Goal: Information Seeking & Learning: Learn about a topic

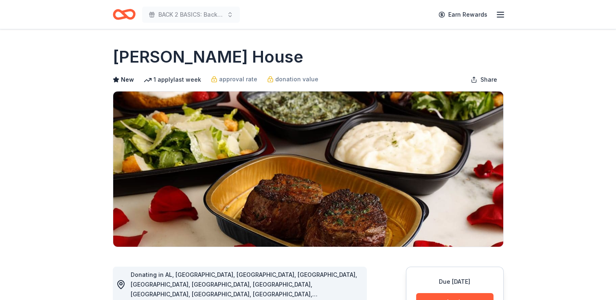
click at [500, 17] on icon "button" at bounding box center [501, 15] width 10 height 10
click at [129, 14] on icon "Home" at bounding box center [124, 14] width 23 height 19
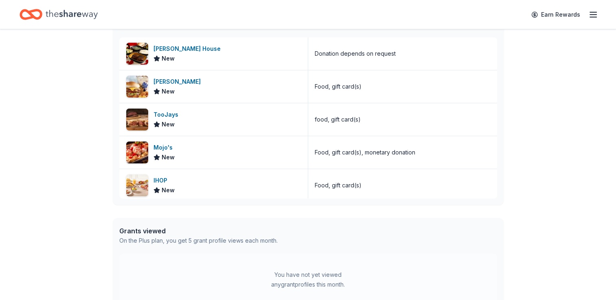
scroll to position [326, 0]
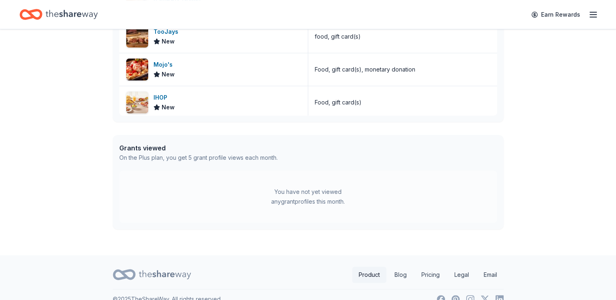
click at [373, 276] on link "Product" at bounding box center [369, 275] width 34 height 16
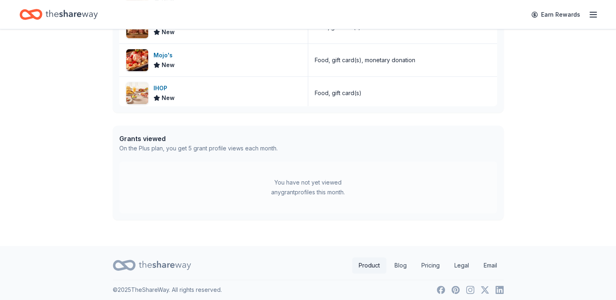
scroll to position [339, 0]
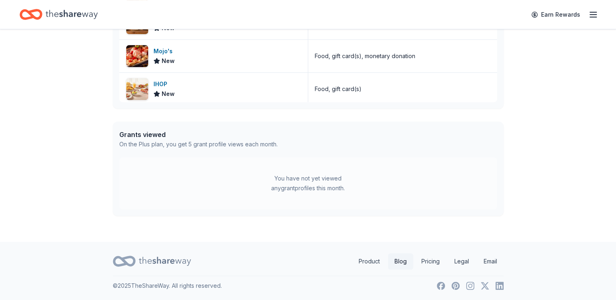
click at [399, 260] on link "Blog" at bounding box center [400, 262] width 25 height 16
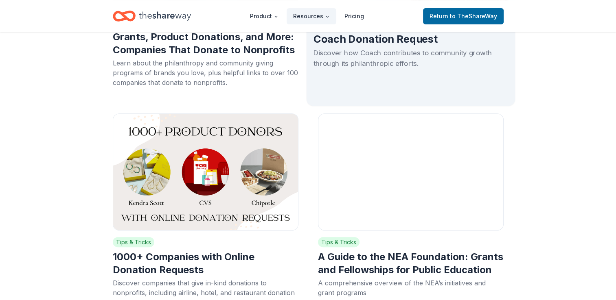
scroll to position [3420, 0]
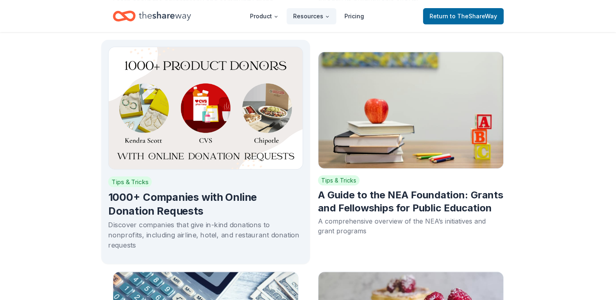
click at [195, 191] on h2 "1000+ Companies with Online Donation Requests" at bounding box center [205, 204] width 195 height 27
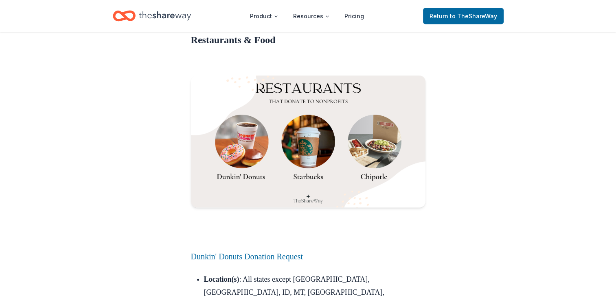
scroll to position [1710, 0]
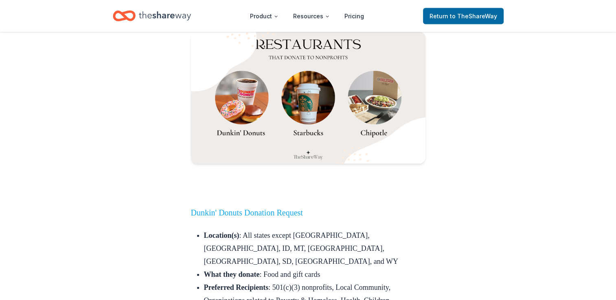
click at [297, 208] on link "Dunkin' Donuts Donation Request" at bounding box center [247, 212] width 112 height 9
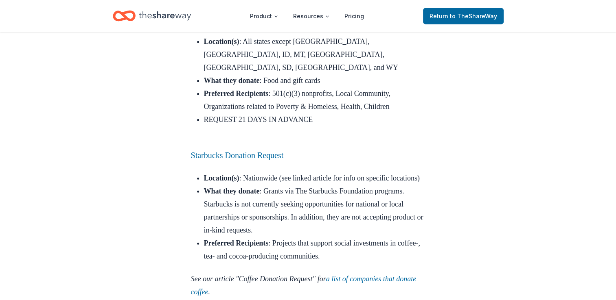
scroll to position [1914, 0]
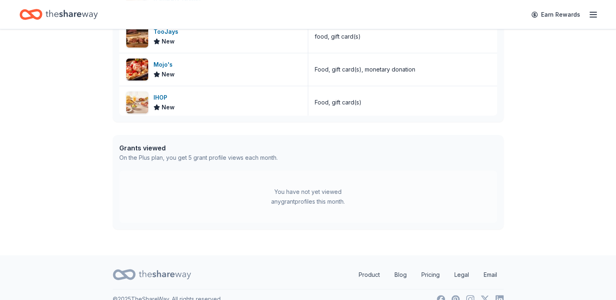
scroll to position [339, 0]
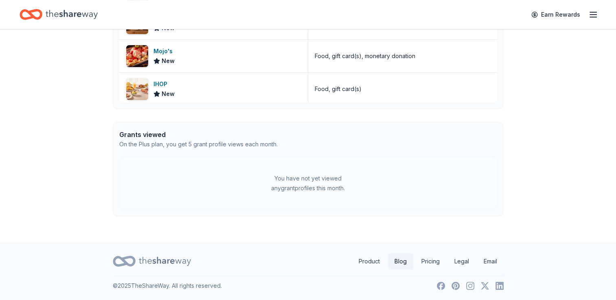
click at [405, 266] on link "Blog" at bounding box center [400, 262] width 25 height 16
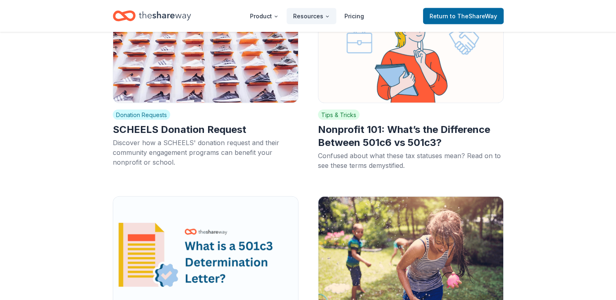
scroll to position [1792, 0]
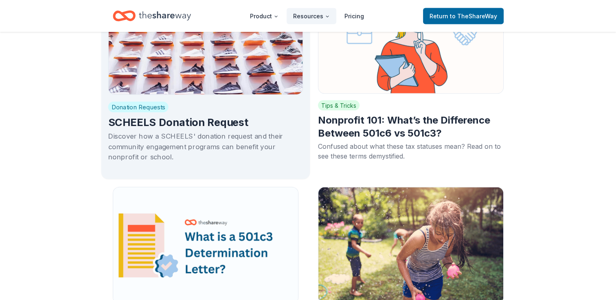
click at [234, 116] on h2 "SCHEELS Donation Request" at bounding box center [205, 123] width 195 height 14
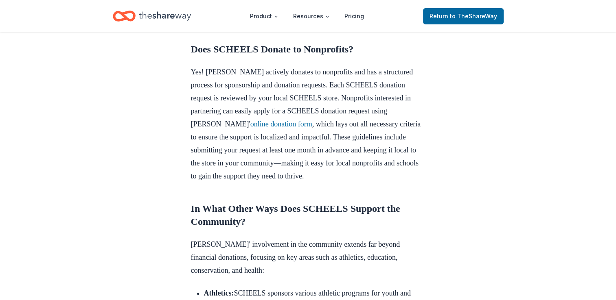
scroll to position [326, 0]
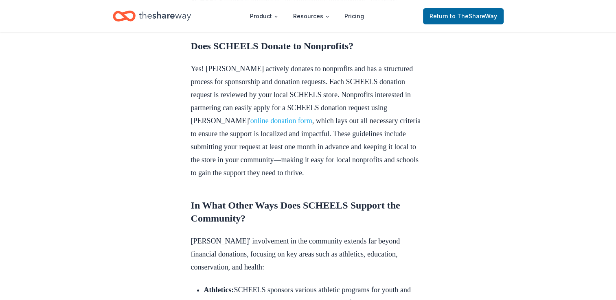
click at [306, 125] on link "online donation form" at bounding box center [281, 121] width 62 height 8
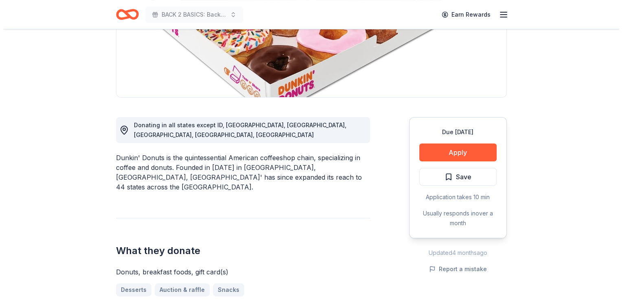
scroll to position [163, 0]
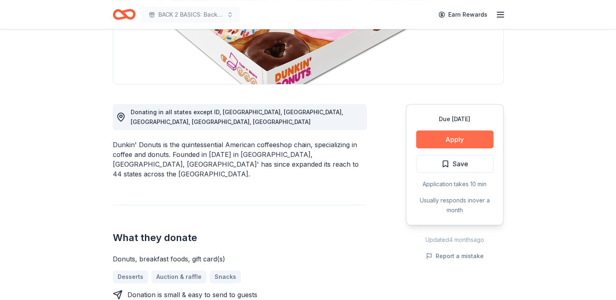
click at [478, 139] on button "Apply" at bounding box center [454, 140] width 77 height 18
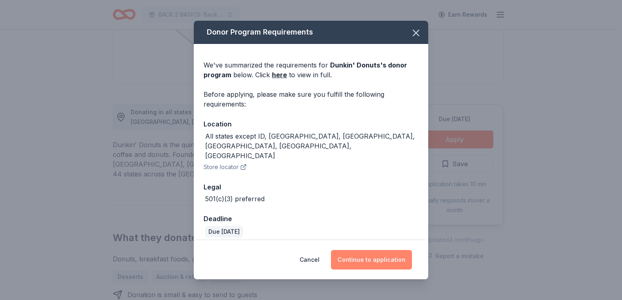
click at [399, 253] on button "Continue to application" at bounding box center [371, 260] width 81 height 20
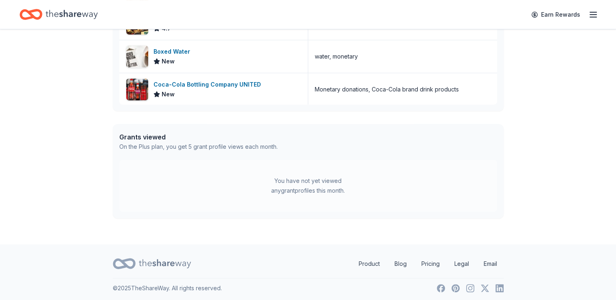
scroll to position [339, 0]
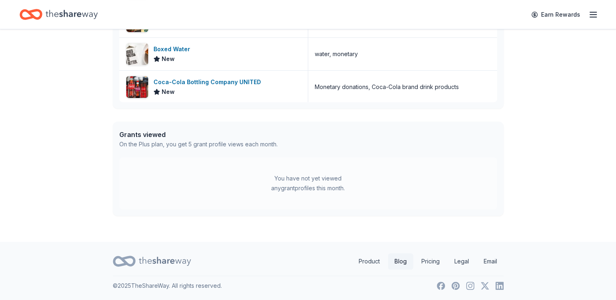
click at [396, 259] on link "Blog" at bounding box center [400, 262] width 25 height 16
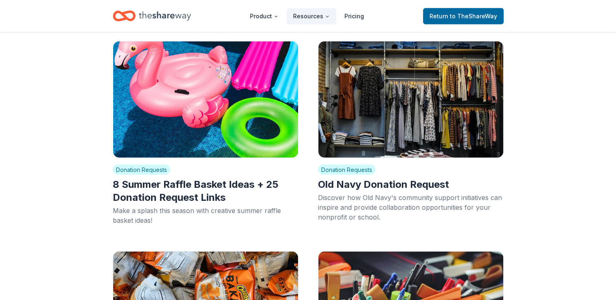
scroll to position [2321, 0]
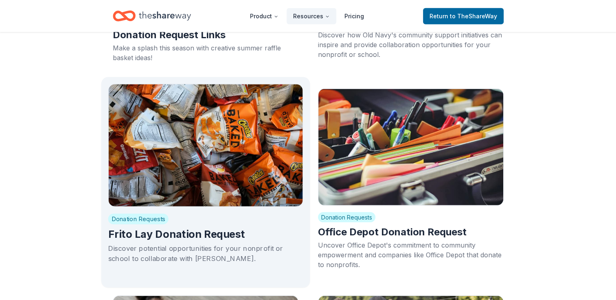
click at [215, 228] on h2 "Frito Lay Donation Request" at bounding box center [205, 235] width 195 height 14
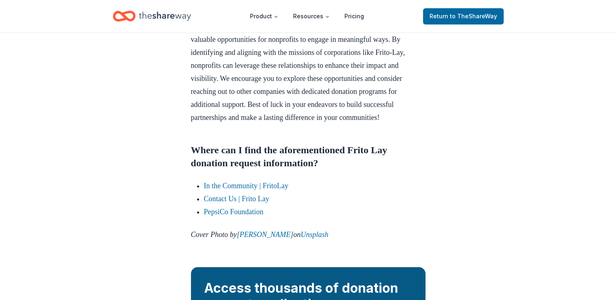
scroll to position [855, 0]
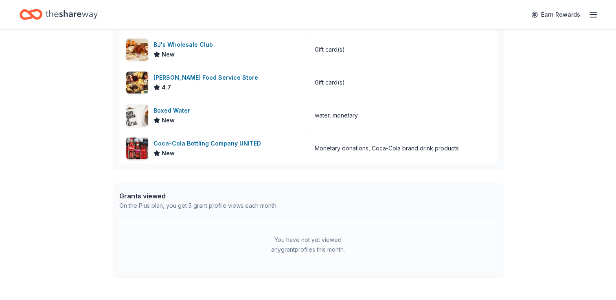
scroll to position [339, 0]
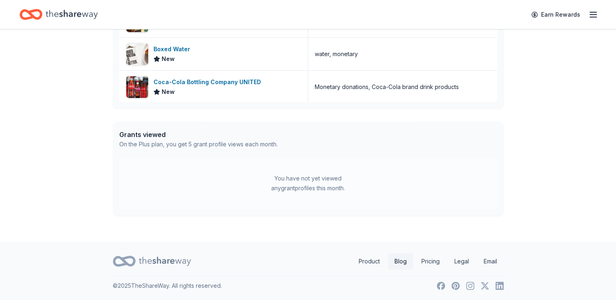
click at [402, 262] on link "Blog" at bounding box center [400, 262] width 25 height 16
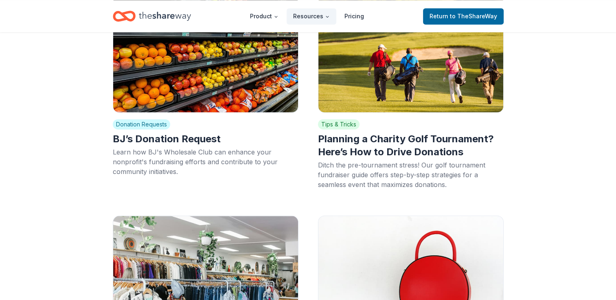
scroll to position [4357, 0]
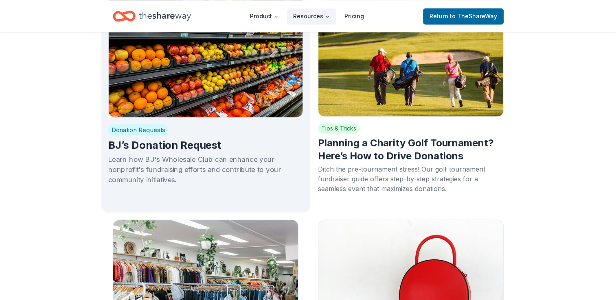
click at [200, 139] on h2 "BJ’s Donation Request" at bounding box center [205, 146] width 195 height 14
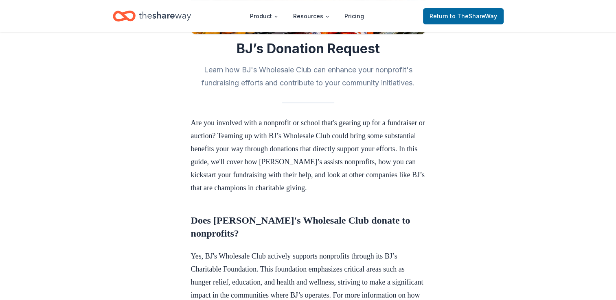
scroll to position [163, 0]
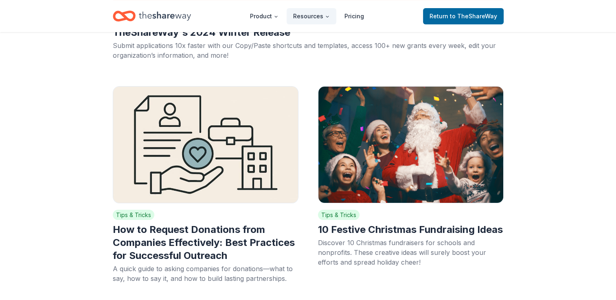
scroll to position [4357, 0]
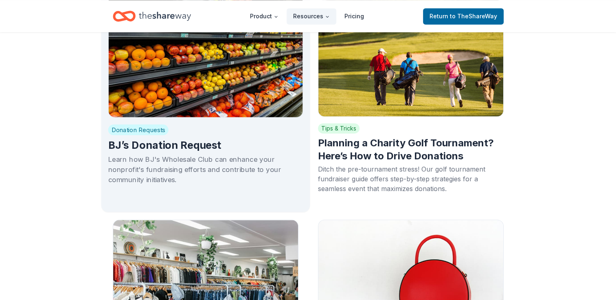
click at [160, 139] on h2 "BJ’s Donation Request" at bounding box center [205, 146] width 195 height 14
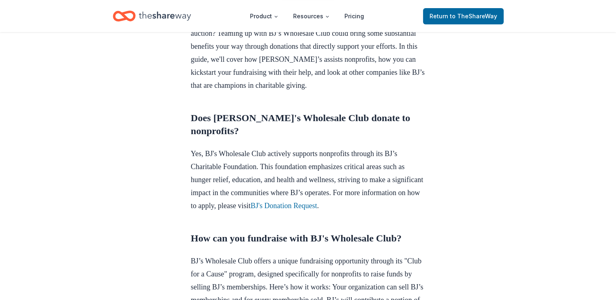
scroll to position [366, 0]
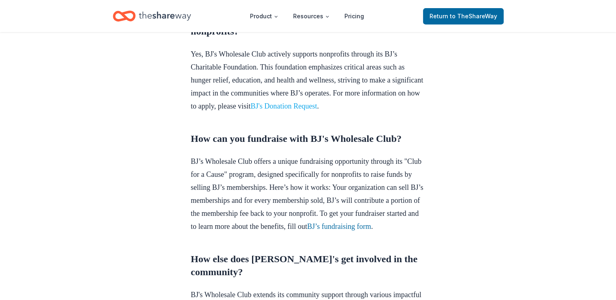
click at [317, 110] on link "BJ's Donation Request" at bounding box center [283, 106] width 66 height 8
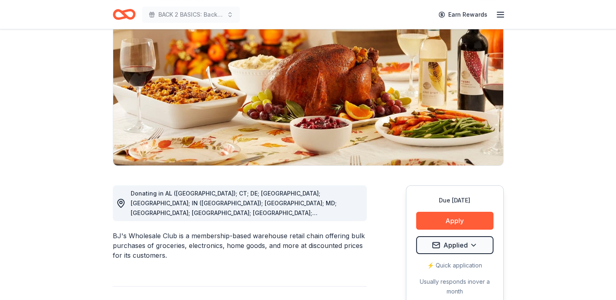
scroll to position [41, 0]
